Goal: Participate in discussion: Engage in conversation with other users on a specific topic

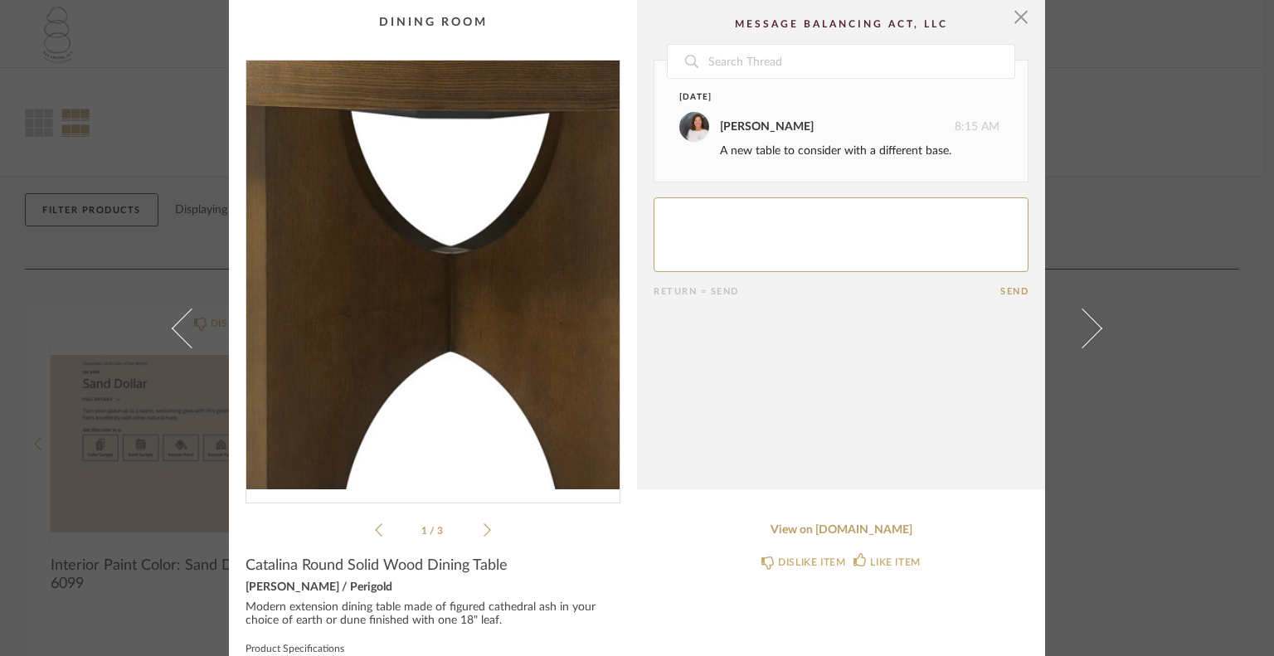
click at [421, 291] on img "0" at bounding box center [432, 275] width 373 height 429
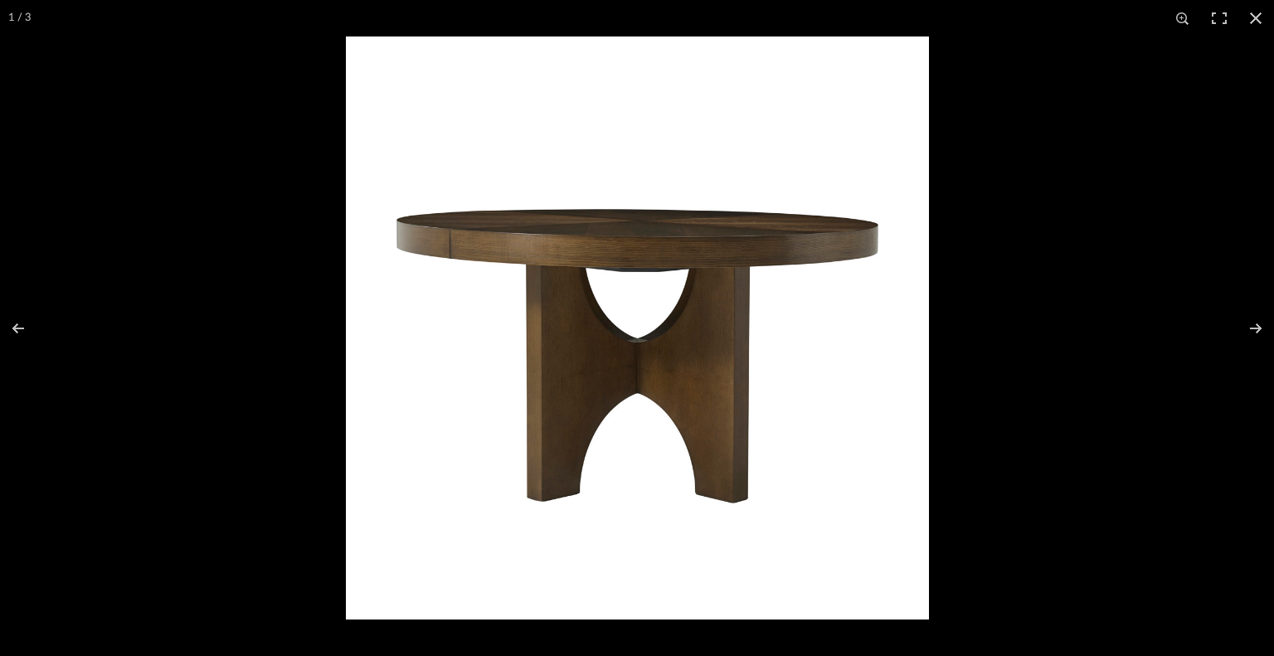
click at [528, 258] on img at bounding box center [637, 327] width 583 height 583
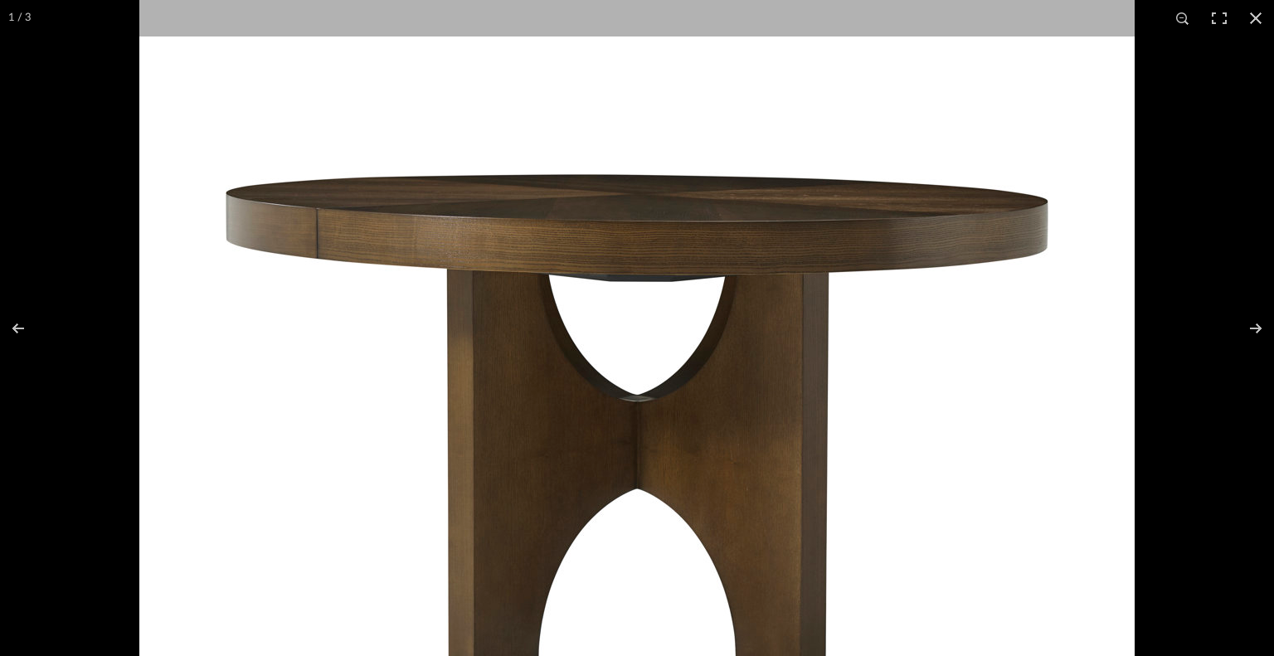
click at [571, 249] on img at bounding box center [636, 377] width 995 height 995
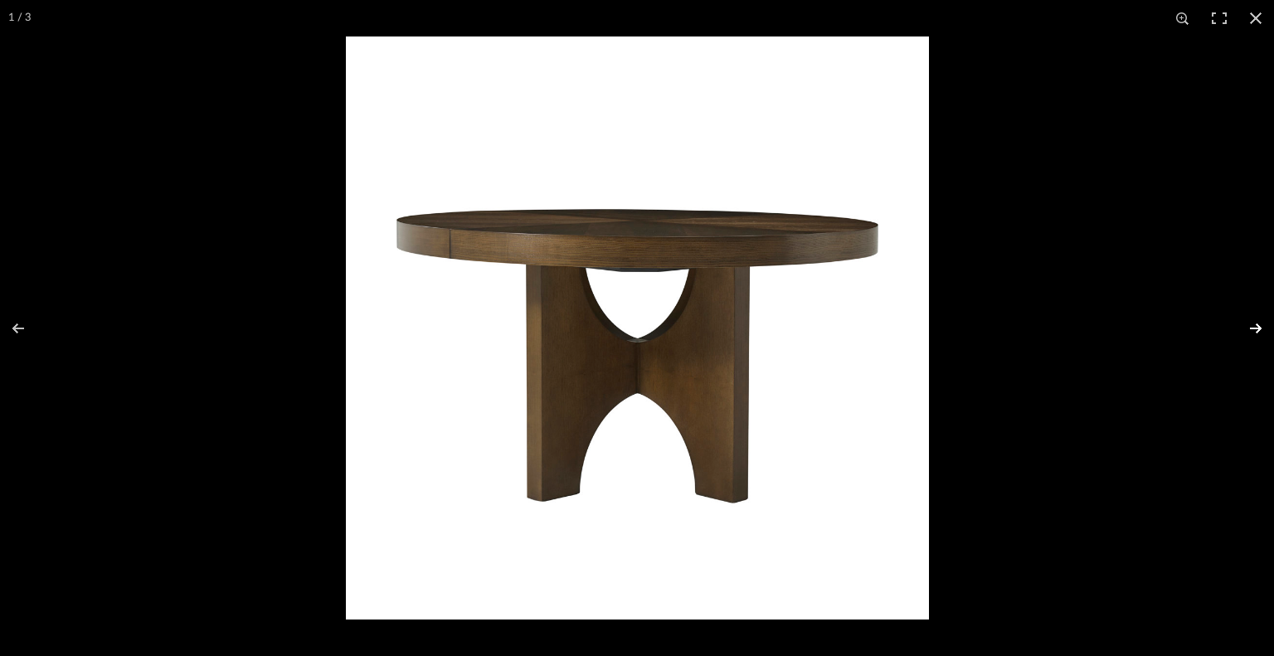
click at [1257, 328] on button at bounding box center [1245, 328] width 58 height 83
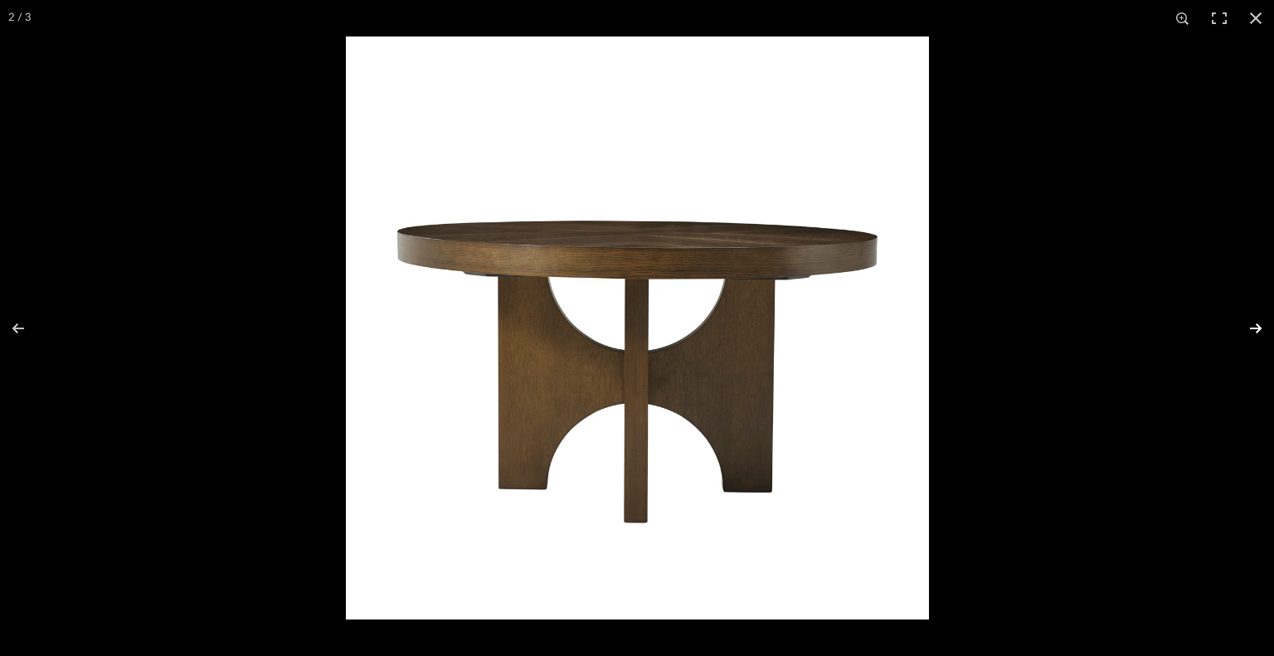
click at [1257, 327] on button at bounding box center [1245, 328] width 58 height 83
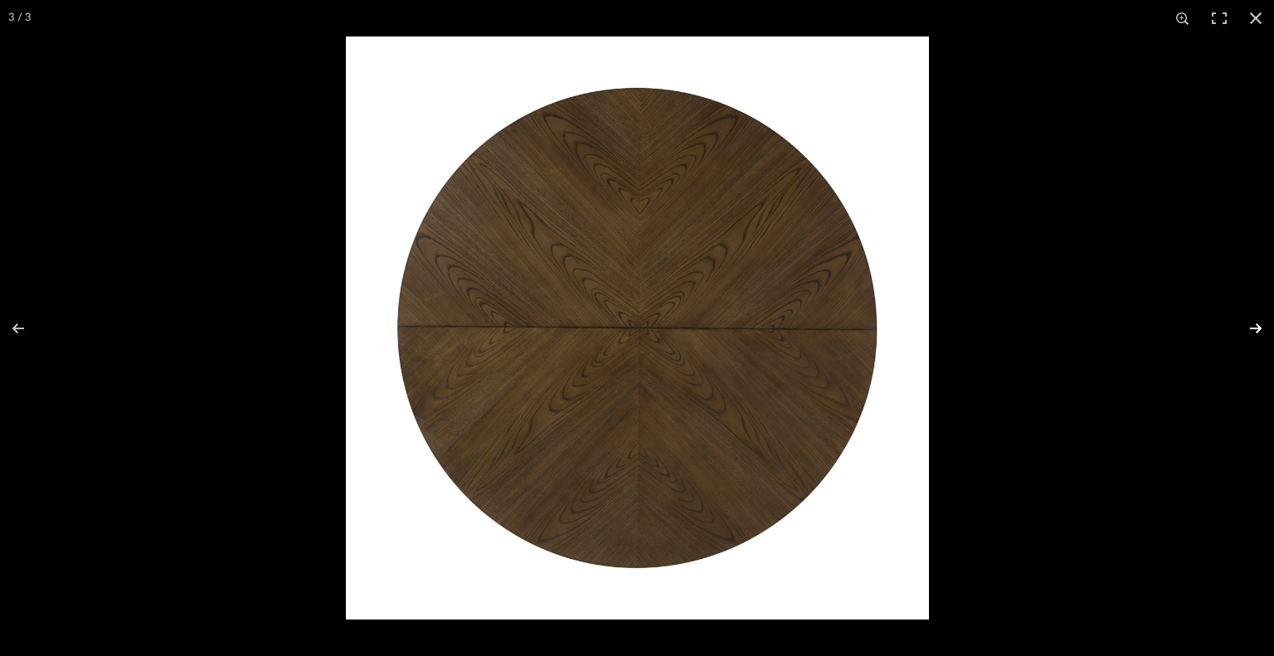
click at [1257, 327] on button at bounding box center [1245, 328] width 58 height 83
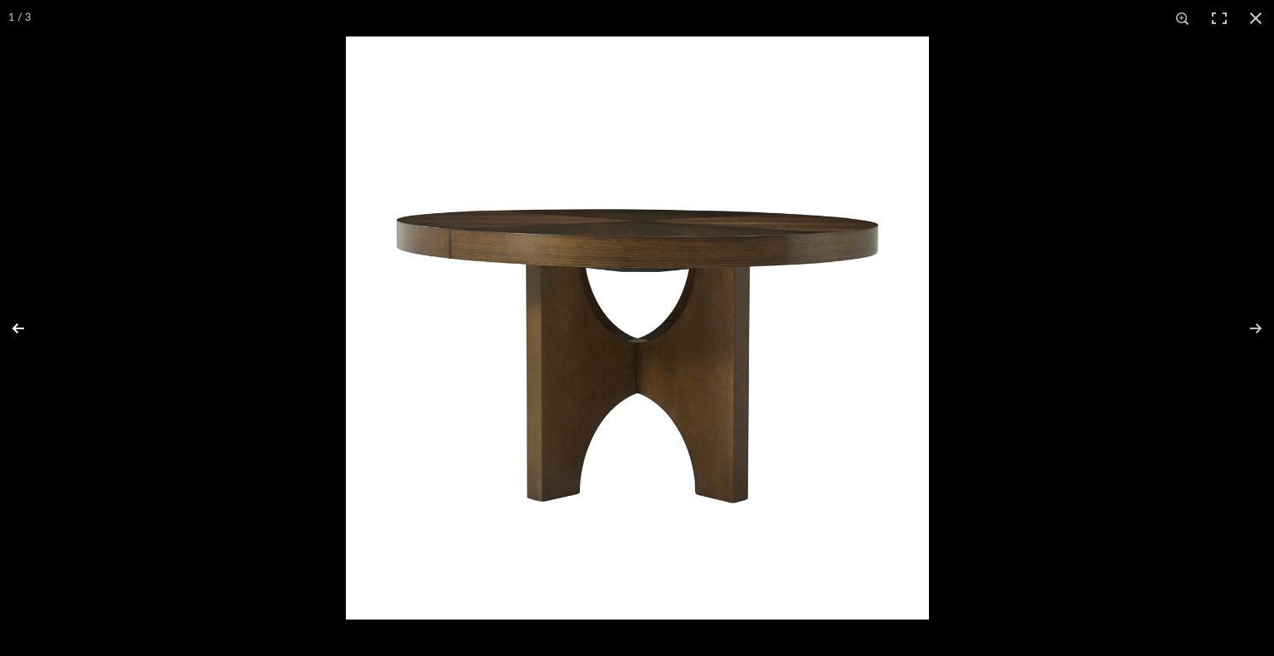
click at [22, 331] on button at bounding box center [29, 328] width 58 height 83
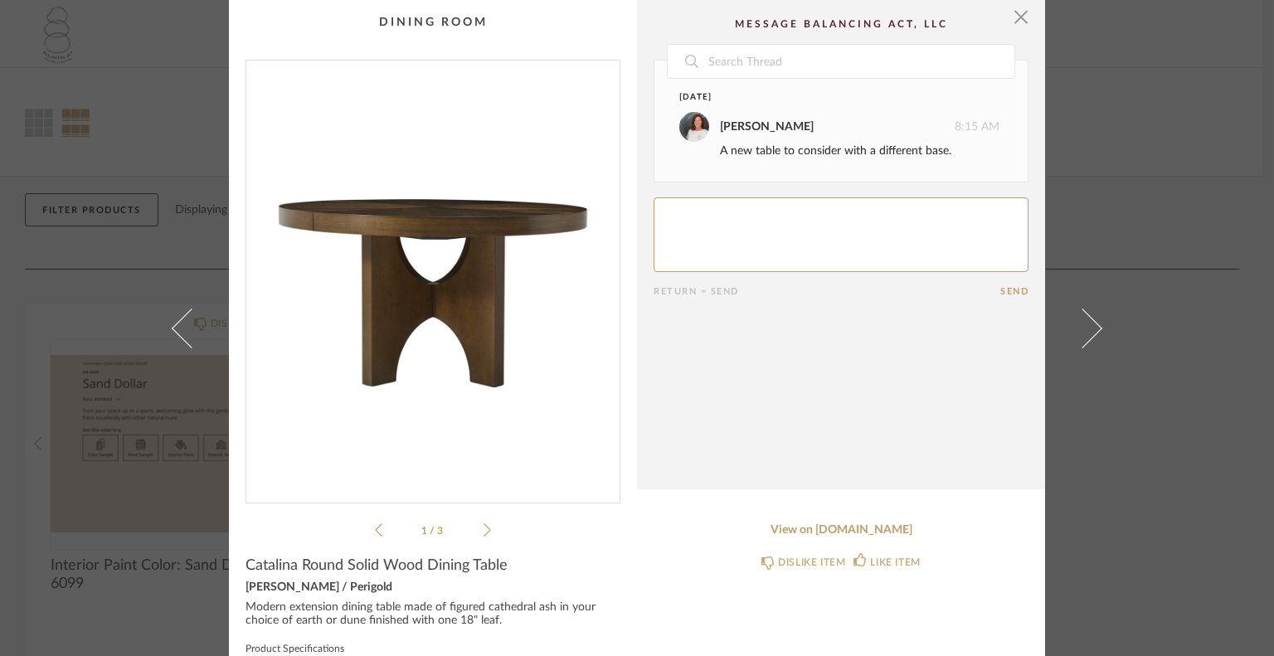
click at [734, 216] on textarea at bounding box center [841, 234] width 375 height 75
type textarea "like the wood grain, but looks so heavy.."
click at [1002, 289] on button "Send" at bounding box center [1014, 291] width 28 height 11
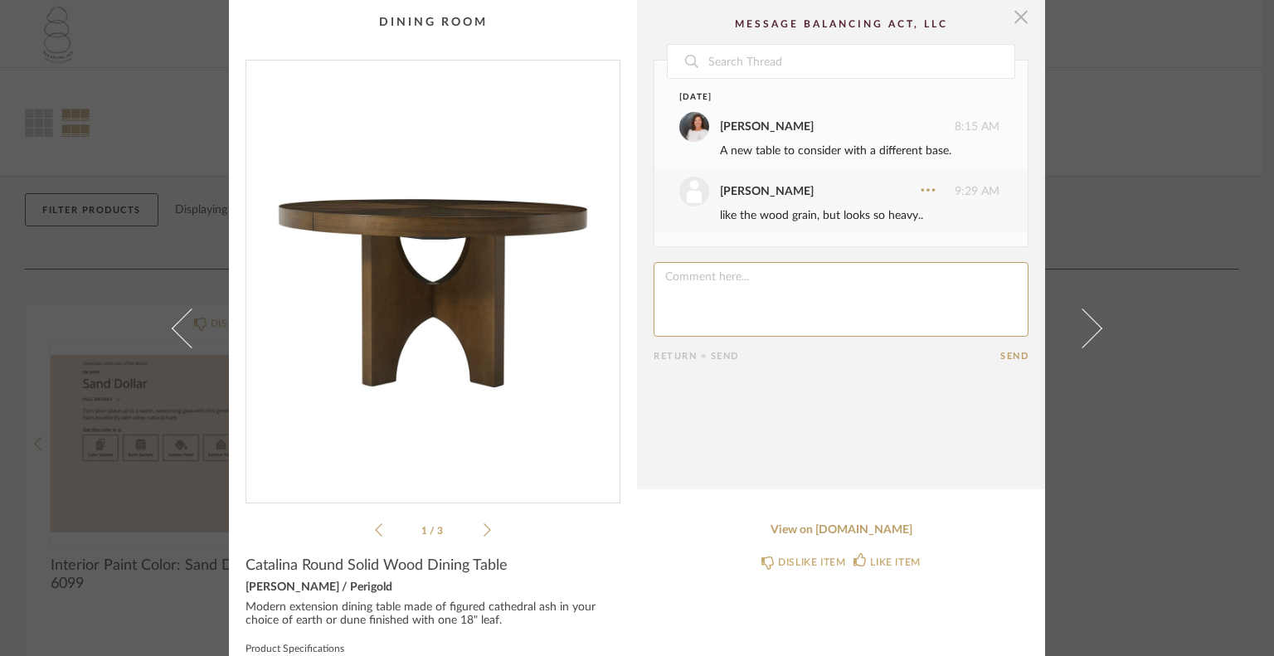
click at [1015, 8] on span "button" at bounding box center [1020, 16] width 33 height 33
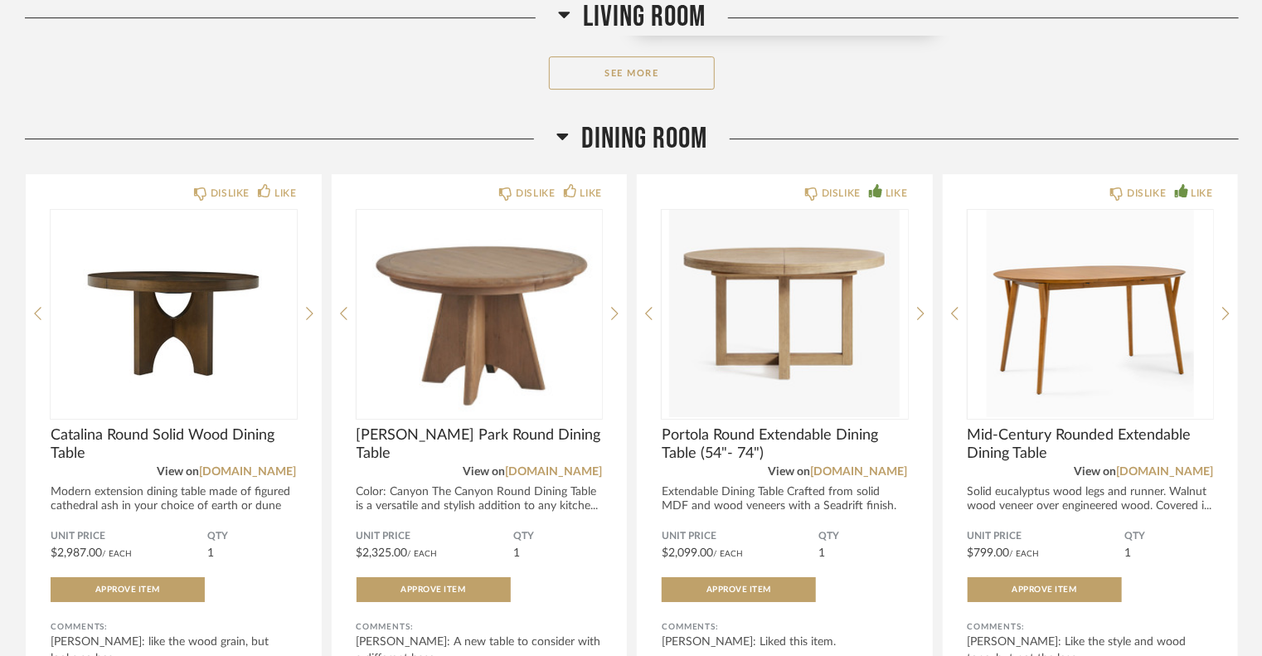
scroll to position [2820, 0]
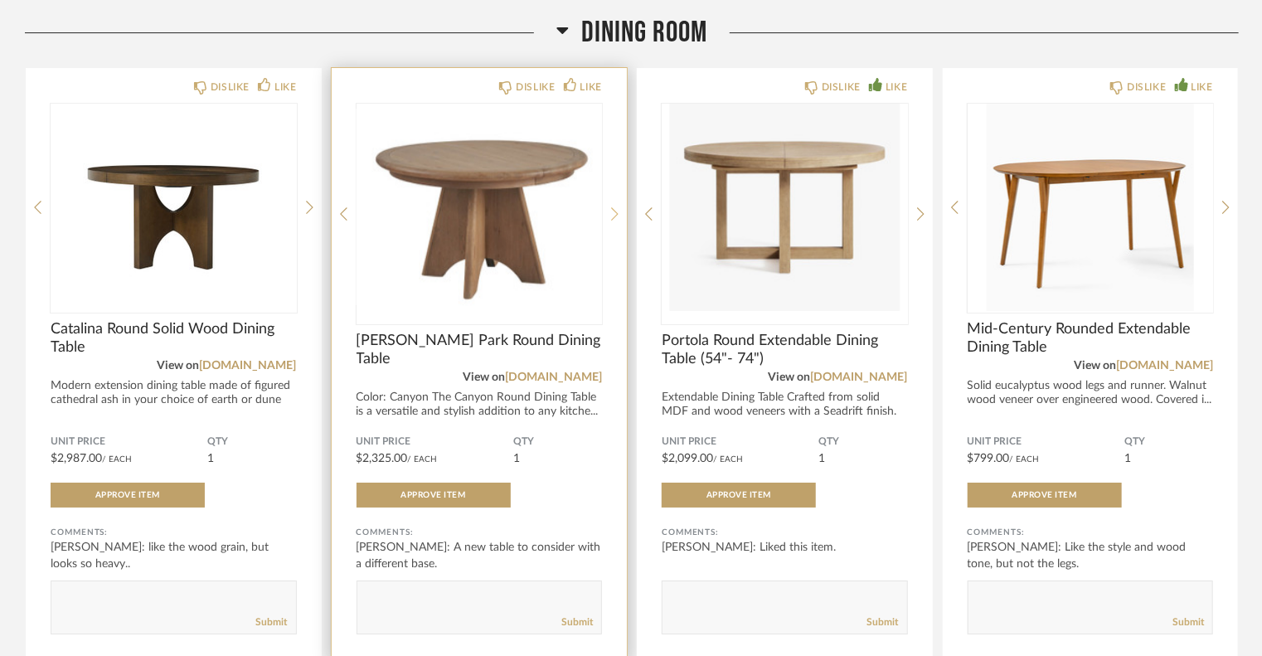
click at [612, 215] on icon at bounding box center [614, 214] width 7 height 15
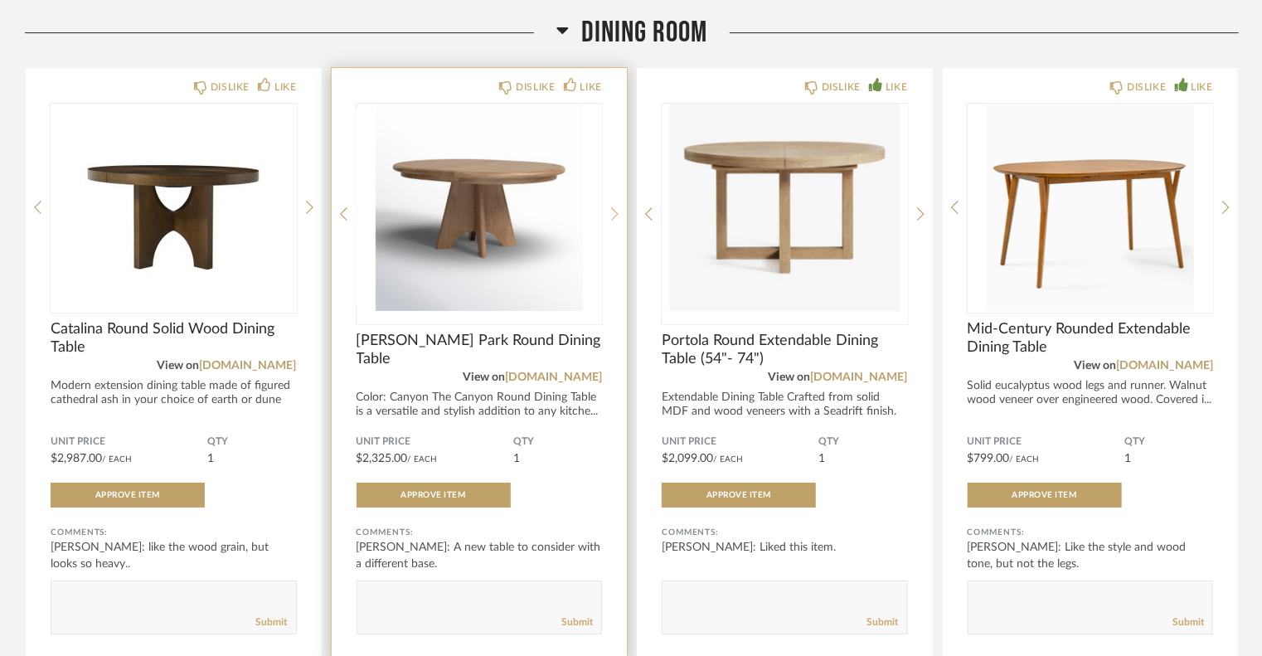
click at [612, 215] on icon at bounding box center [614, 214] width 7 height 15
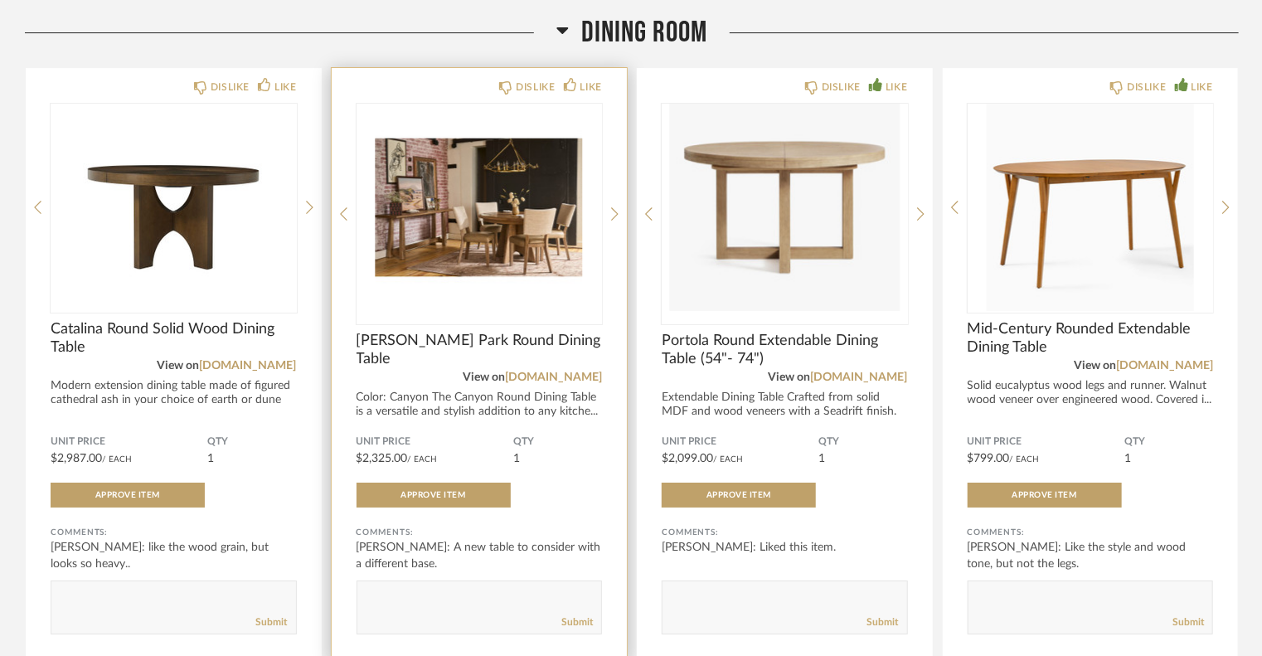
click at [559, 228] on img "2" at bounding box center [480, 207] width 246 height 207
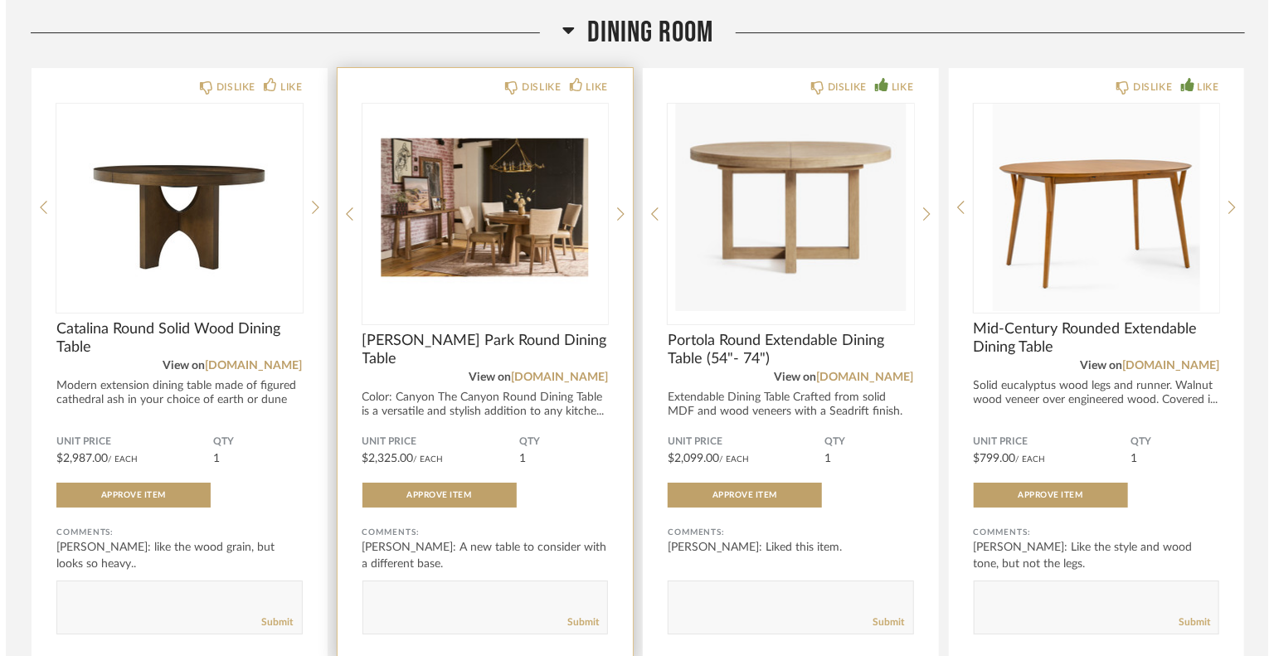
scroll to position [0, 0]
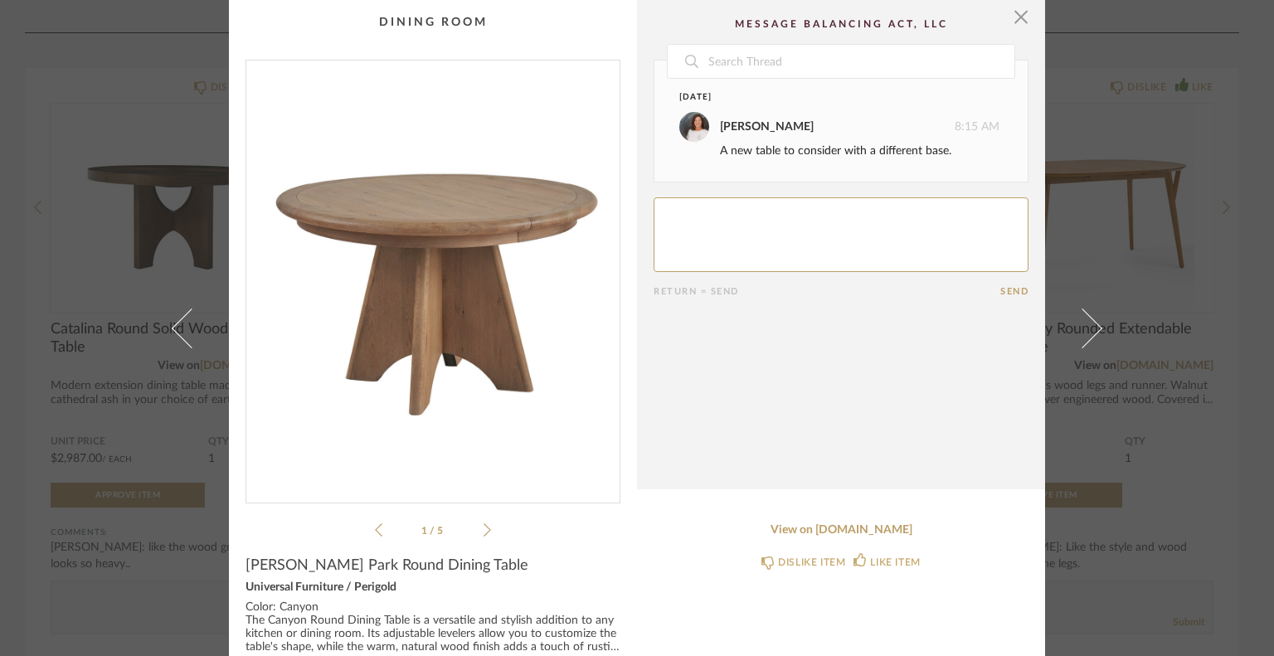
click at [484, 526] on icon at bounding box center [487, 530] width 7 height 15
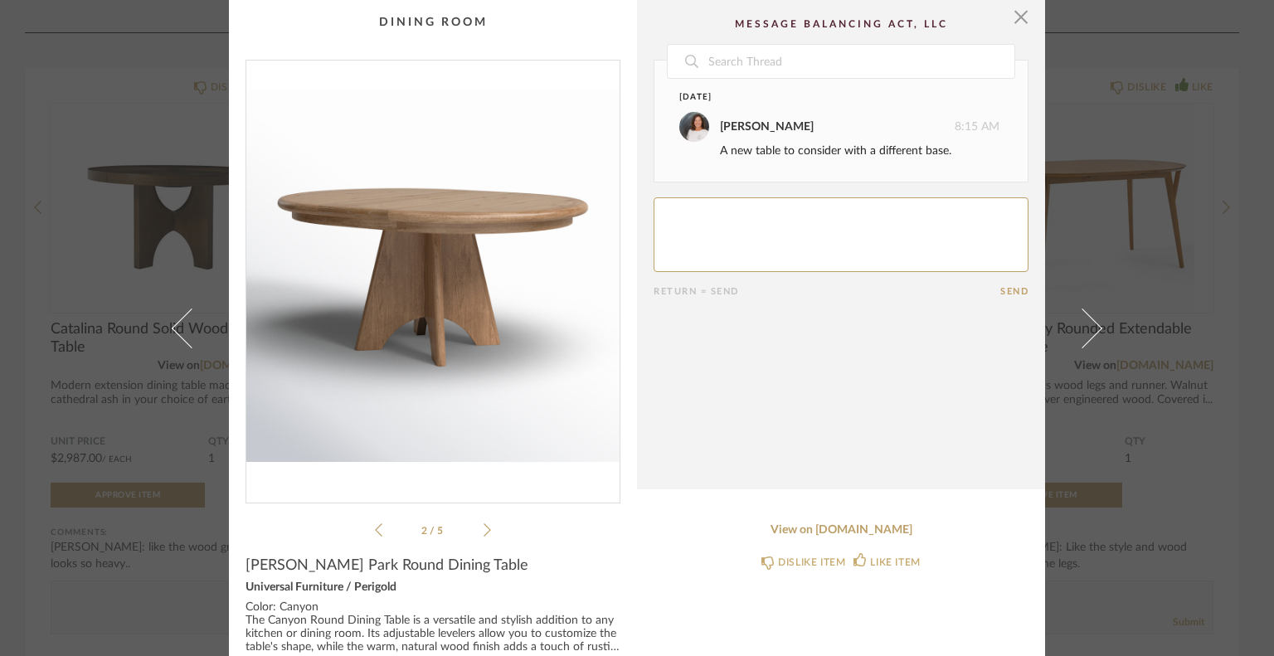
click at [484, 526] on icon at bounding box center [487, 529] width 7 height 13
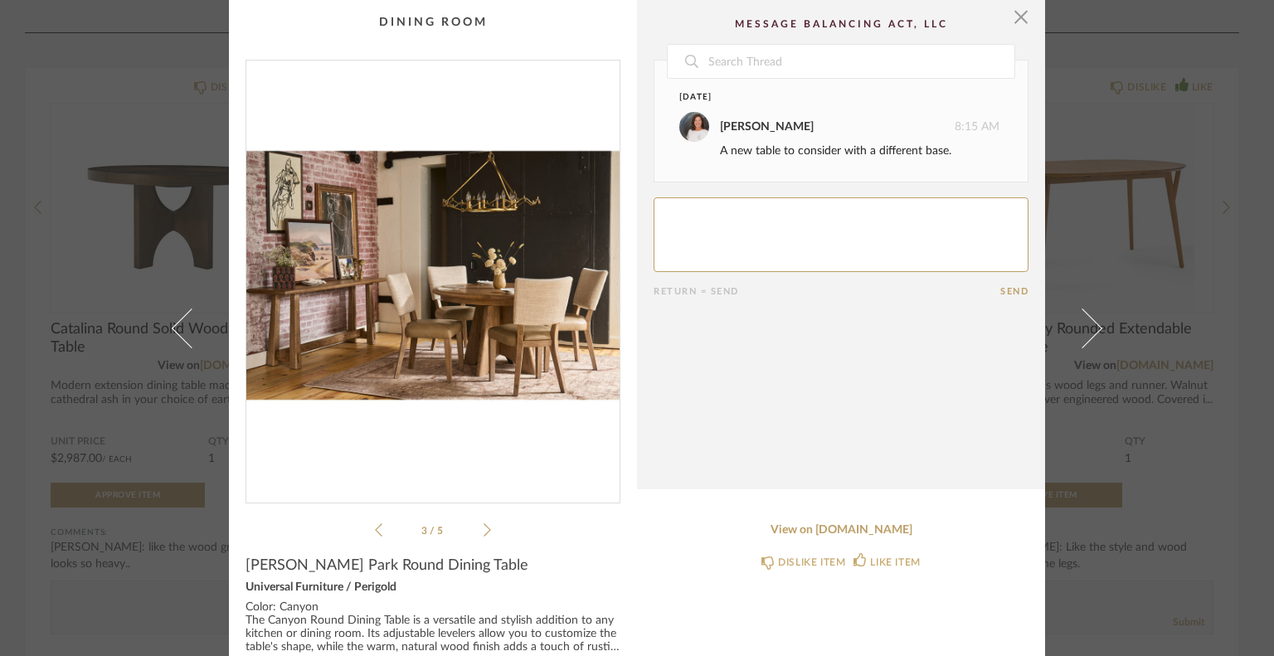
click at [728, 218] on textarea at bounding box center [841, 234] width 375 height 75
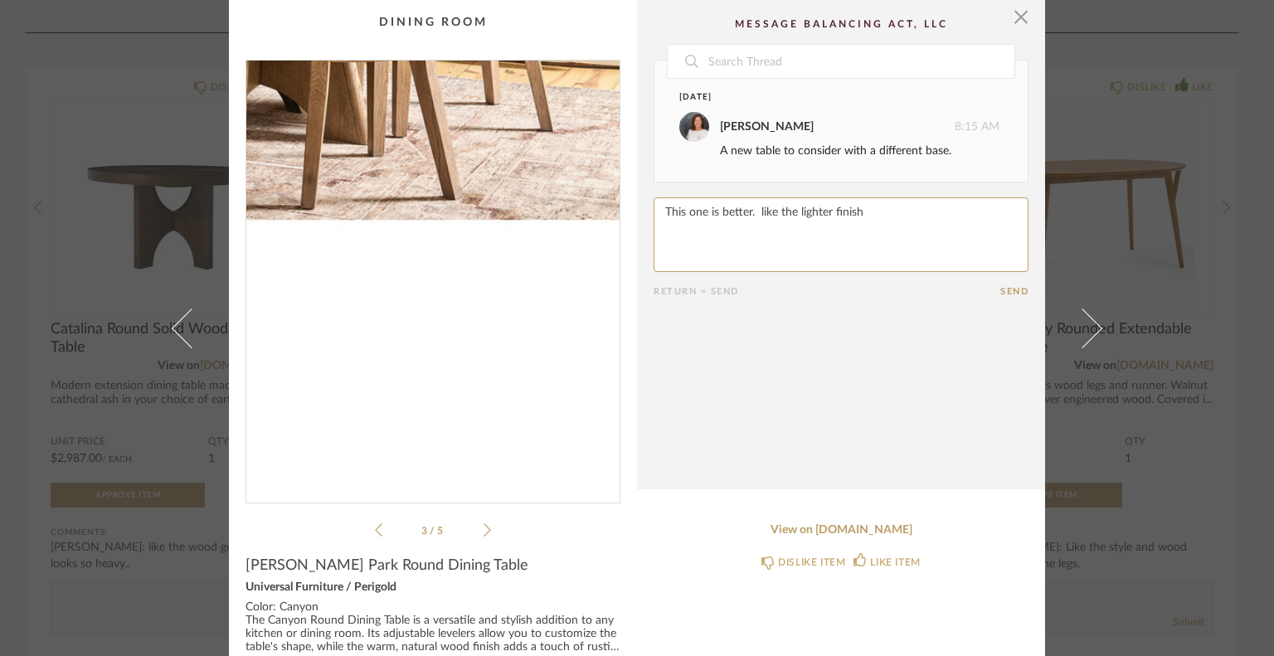
scroll to position [83, 0]
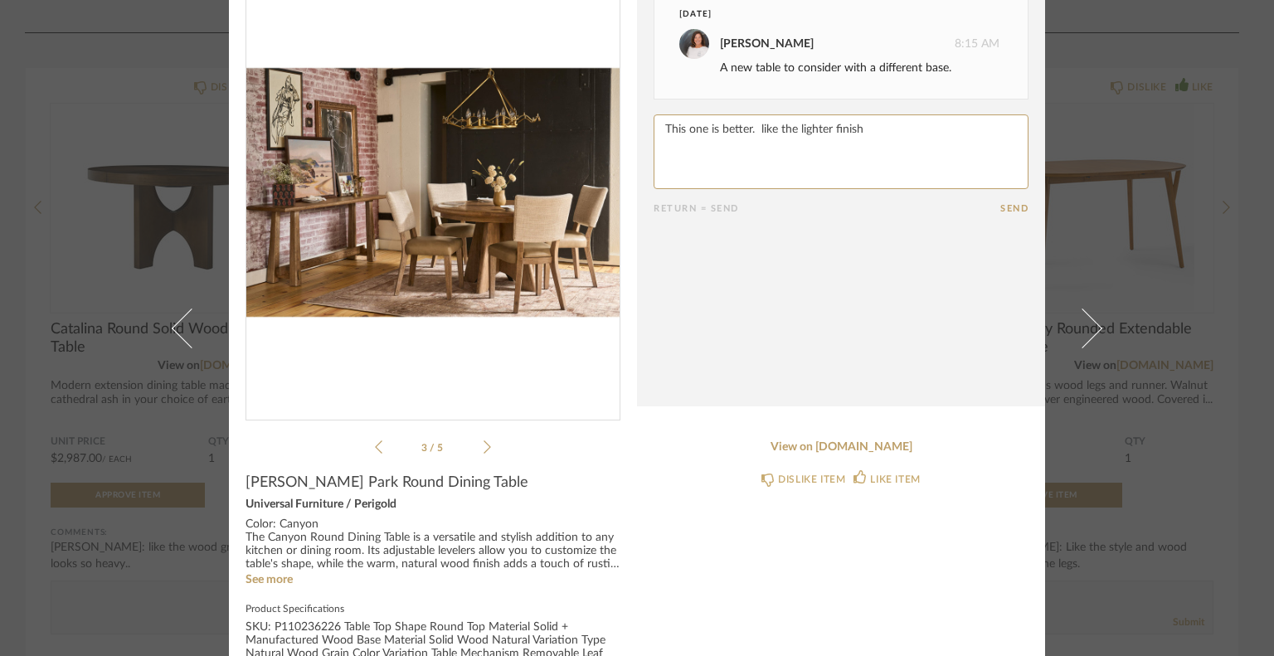
click at [484, 445] on icon at bounding box center [487, 447] width 7 height 15
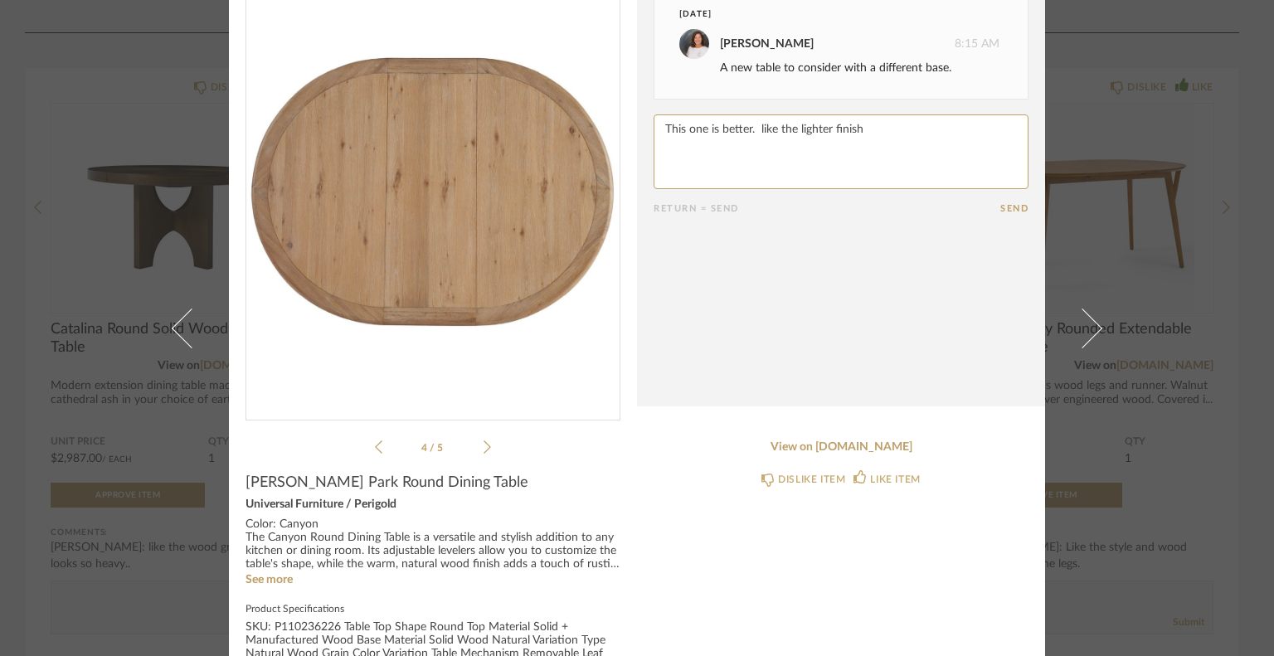
click at [382, 445] on li "4 / 5" at bounding box center [432, 447] width 101 height 20
click at [484, 448] on icon at bounding box center [487, 446] width 7 height 13
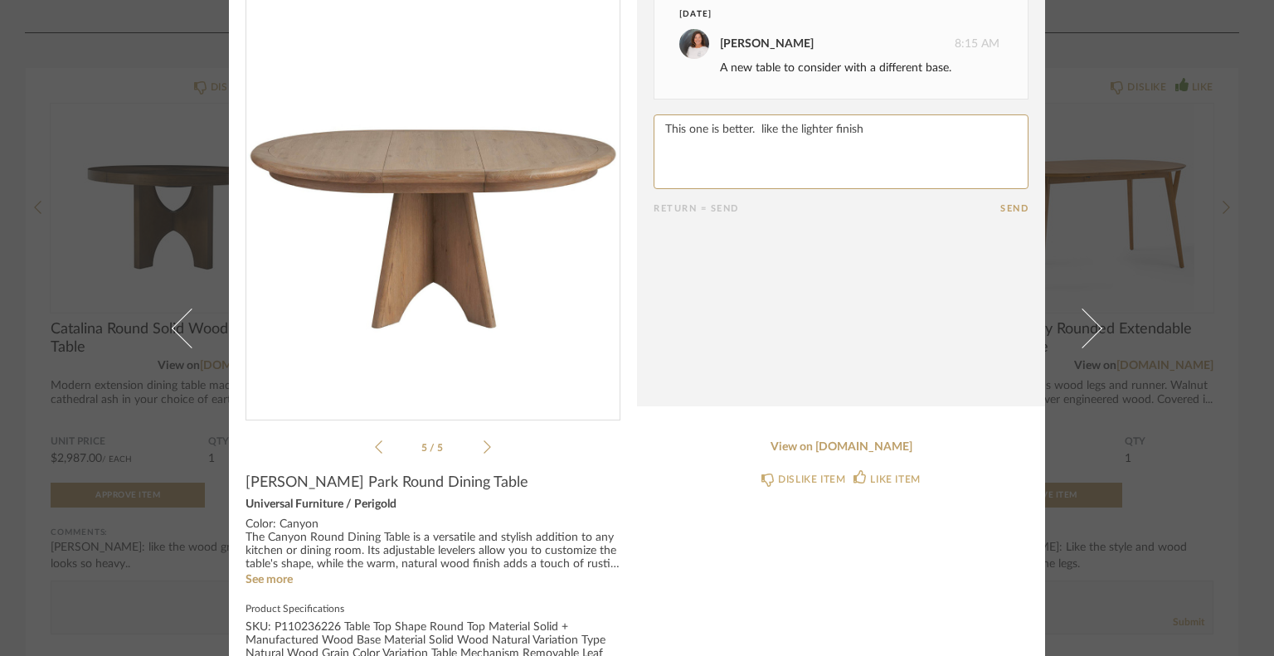
click at [867, 134] on textarea at bounding box center [841, 151] width 375 height 75
click at [819, 129] on textarea at bounding box center [841, 151] width 375 height 75
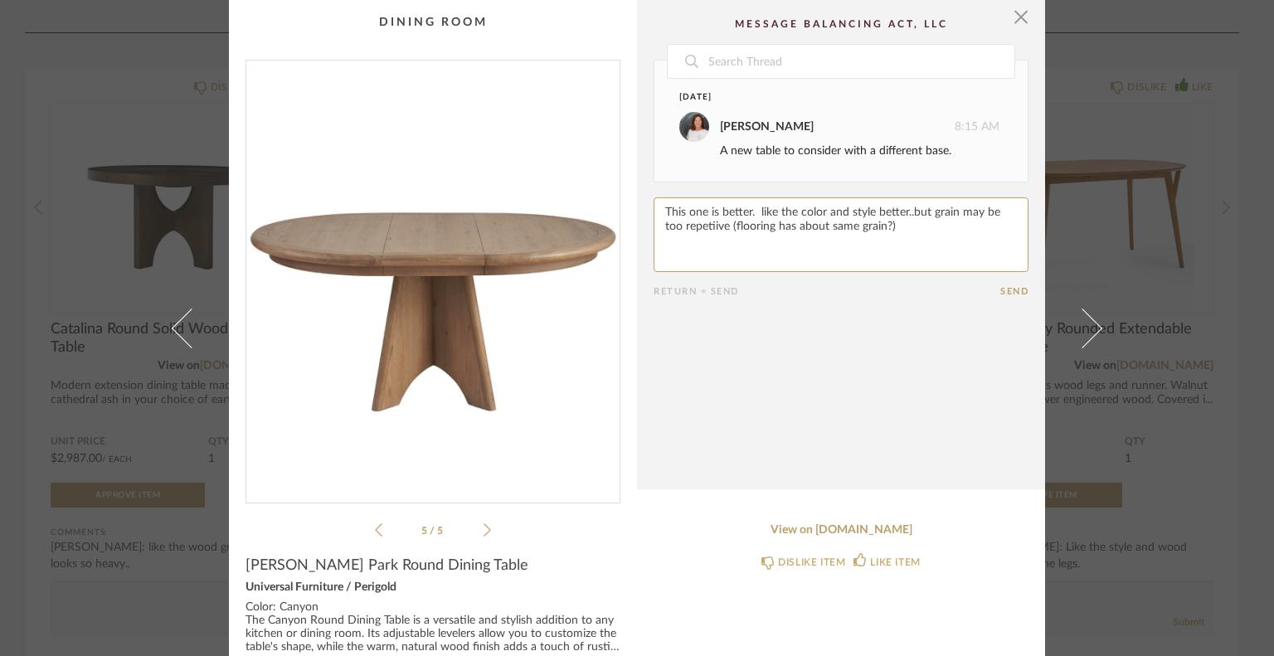
type textarea "This one is better. like the color and style better..but grain may be too repet…"
click at [1010, 289] on button "Send" at bounding box center [1014, 291] width 28 height 11
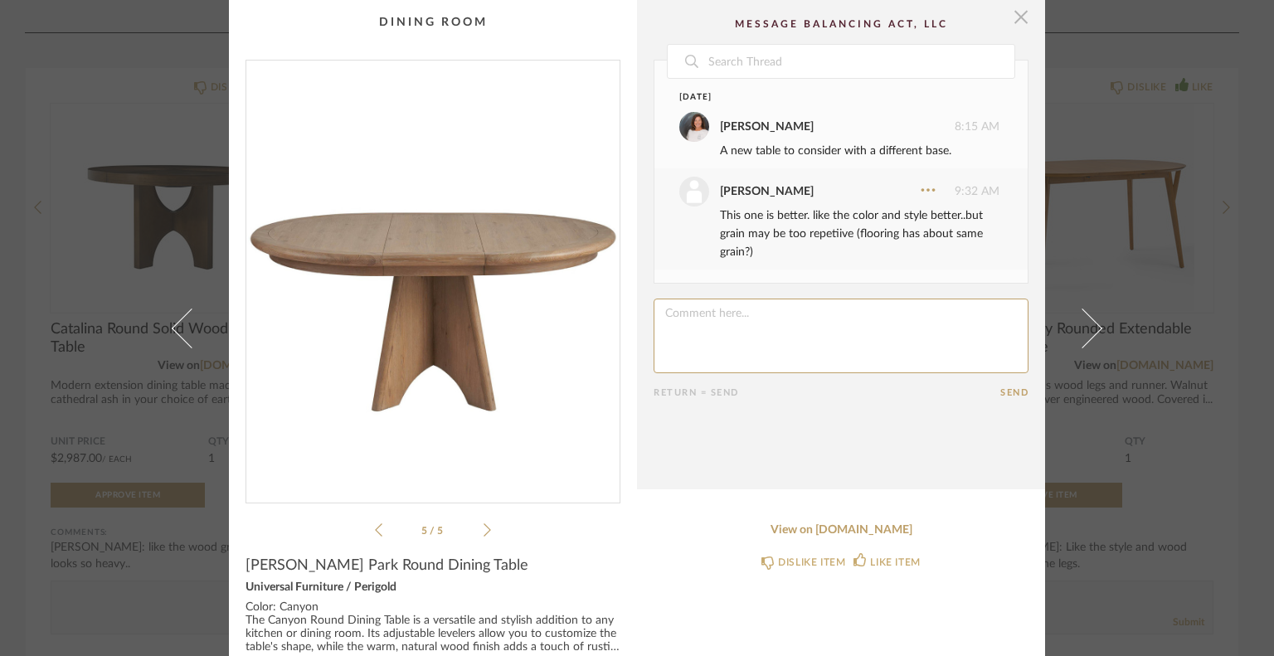
click at [1015, 12] on span "button" at bounding box center [1020, 16] width 33 height 33
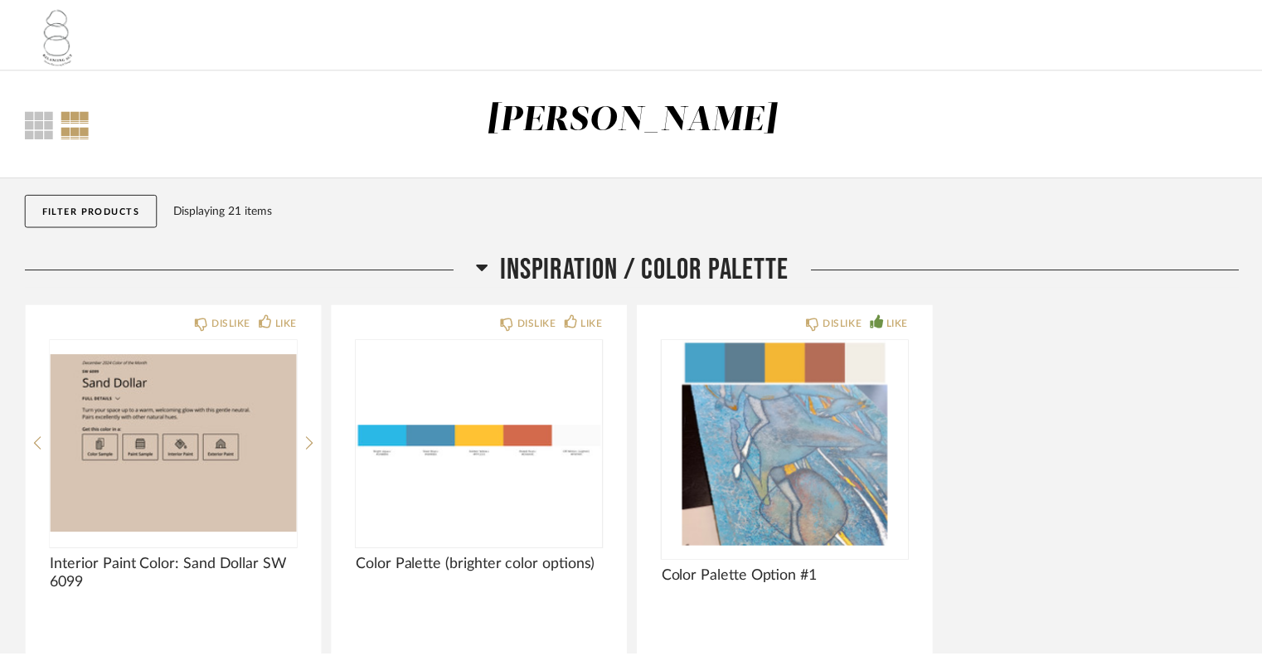
scroll to position [2820, 0]
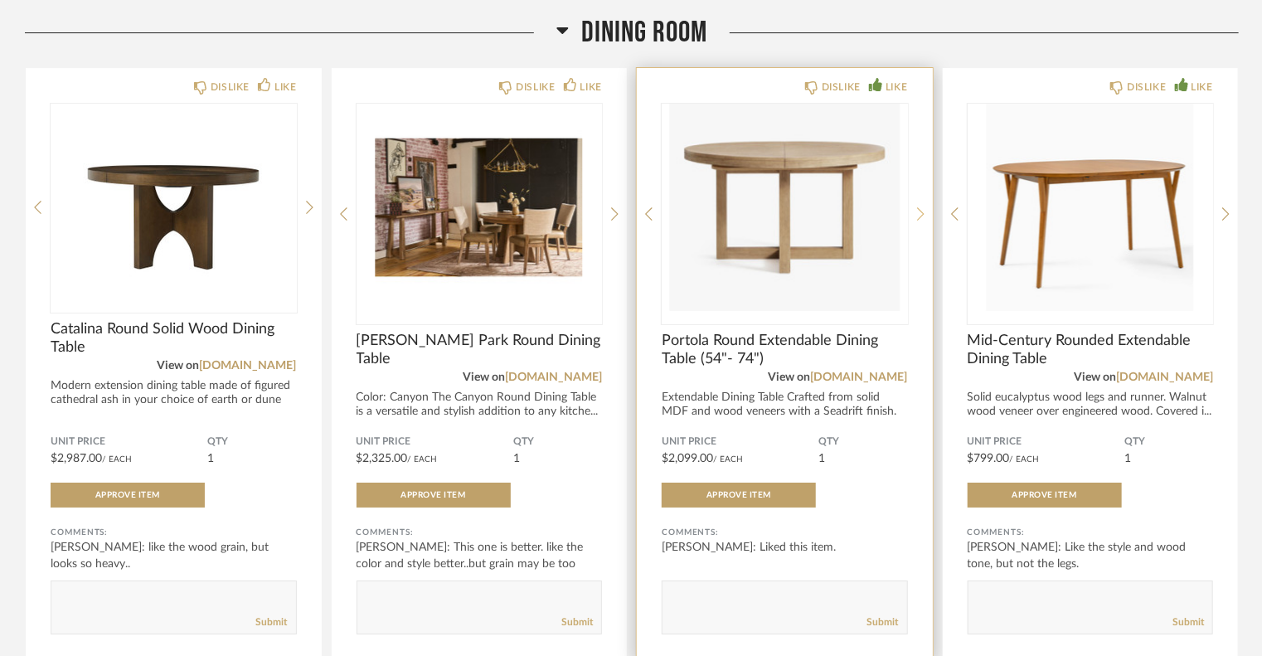
click at [920, 208] on icon at bounding box center [920, 213] width 7 height 13
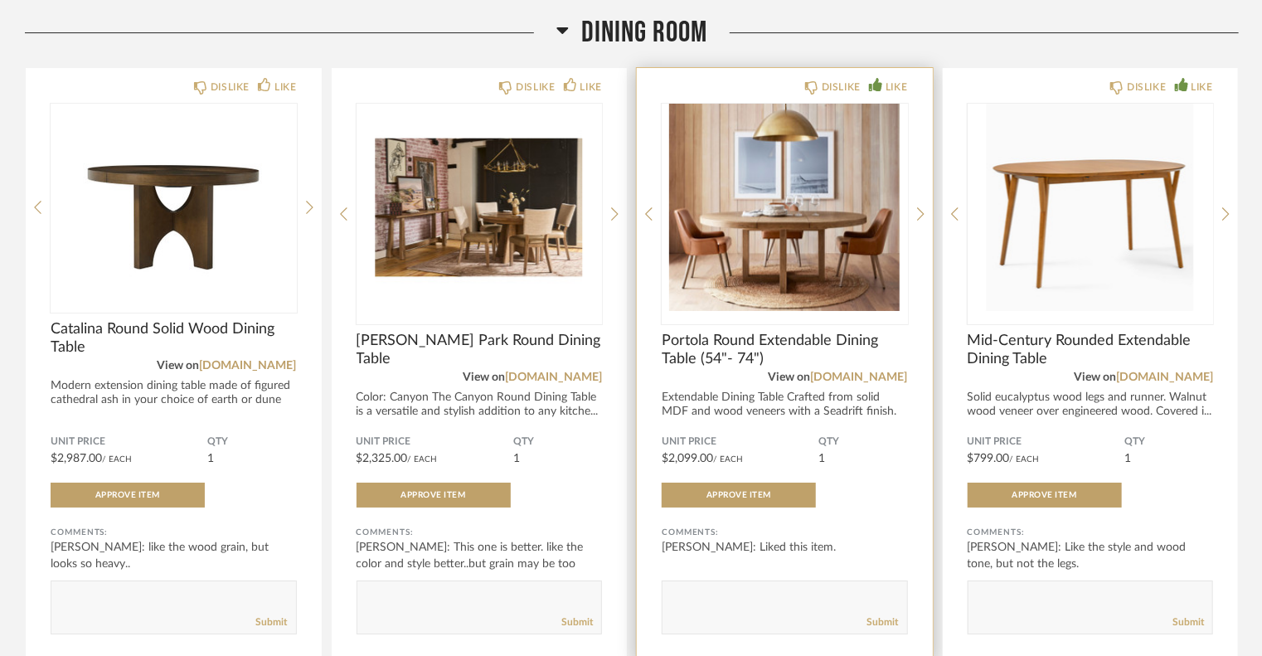
click at [713, 592] on textarea at bounding box center [785, 600] width 245 height 22
type textarea "I think this is my favorite amount choices submitted"
click at [891, 616] on link "Submit" at bounding box center [884, 622] width 32 height 14
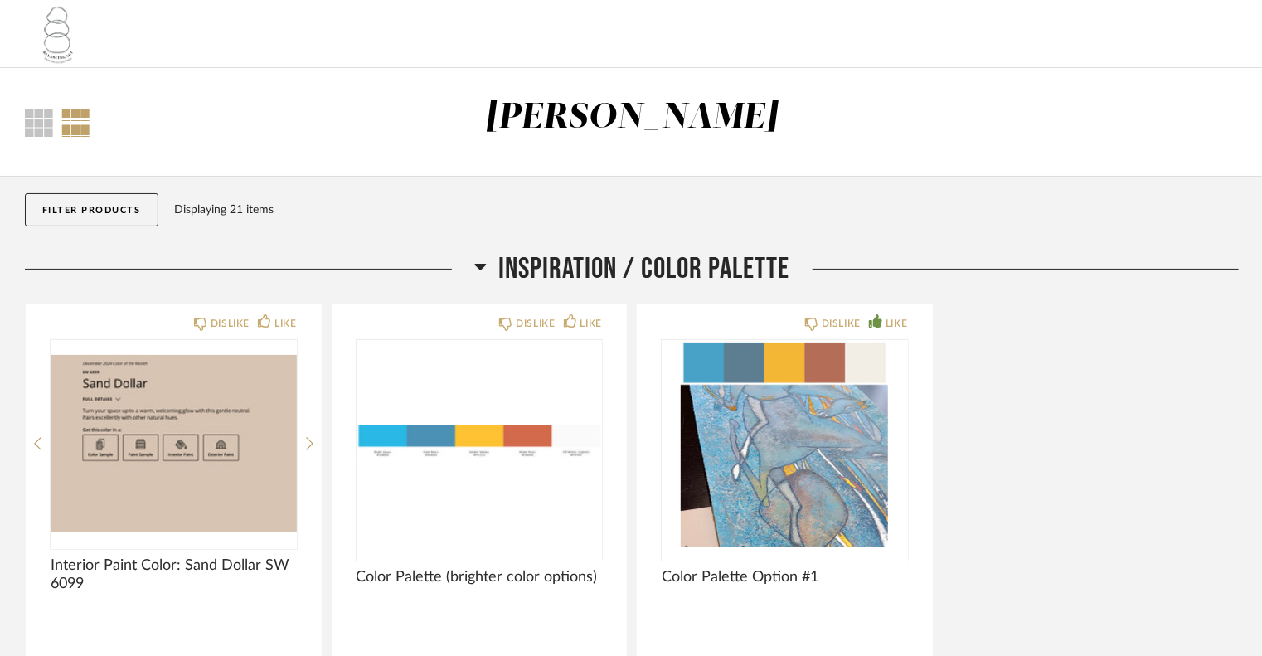
scroll to position [0, 0]
